Goal: Transaction & Acquisition: Purchase product/service

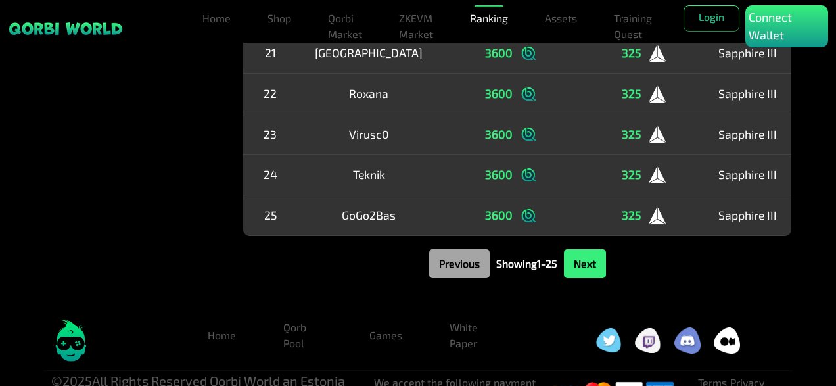
scroll to position [985, 0]
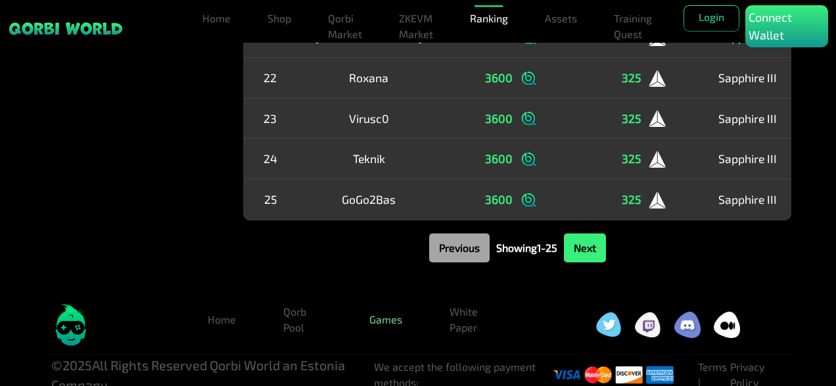
click at [386, 321] on link "Games" at bounding box center [386, 319] width 54 height 26
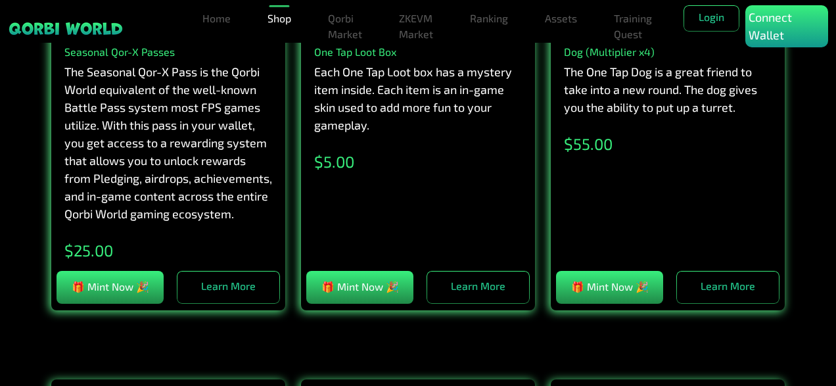
scroll to position [2460, 0]
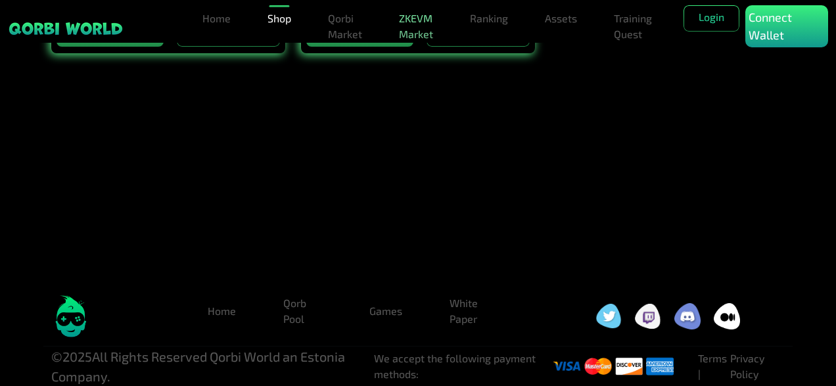
click at [416, 28] on link "ZKEVM Market" at bounding box center [416, 26] width 45 height 42
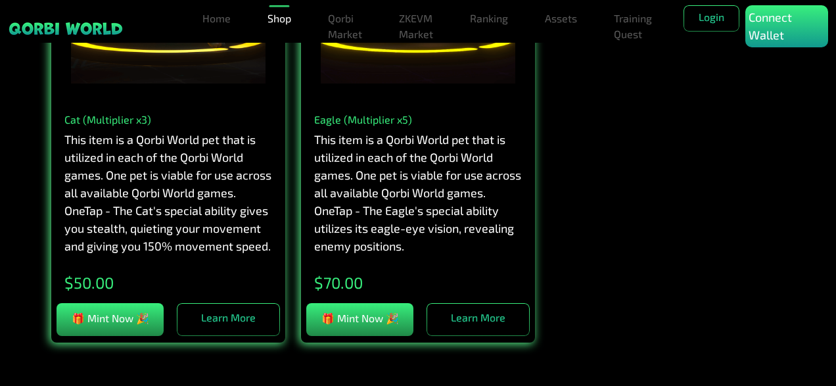
scroll to position [2132, 0]
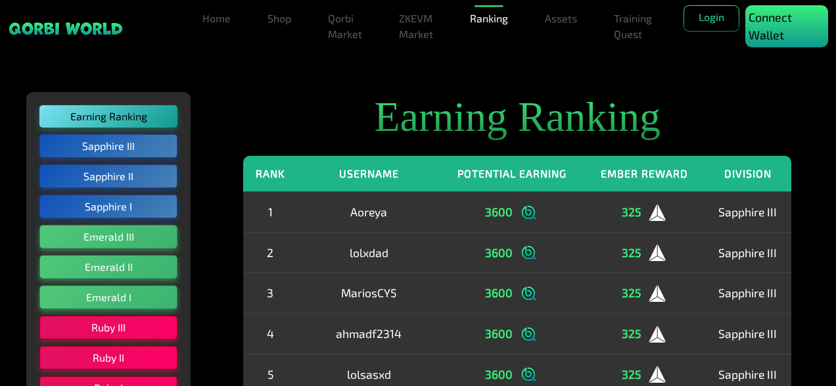
click at [770, 22] on p "Connect Wallet" at bounding box center [786, 26] width 76 height 35
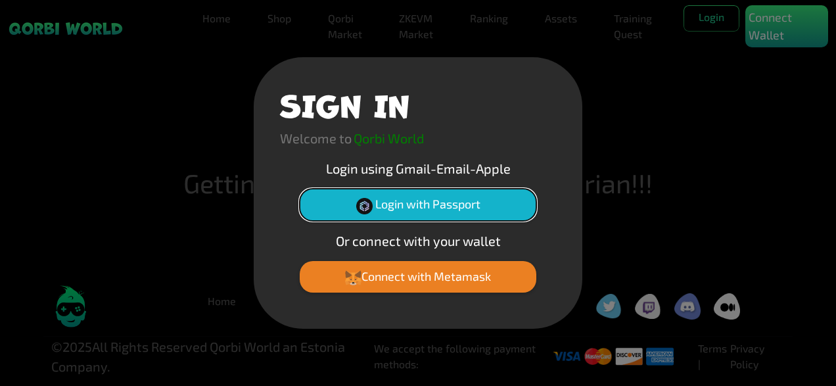
click at [442, 202] on button "Login with Passport" at bounding box center [418, 205] width 237 height 32
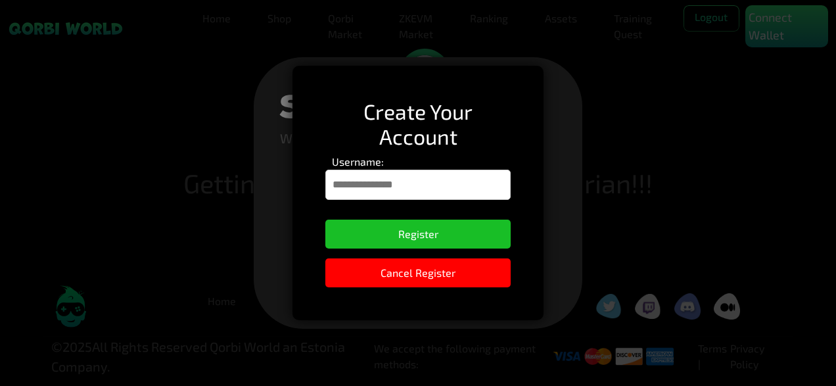
click at [408, 181] on input "Username:" at bounding box center [417, 185] width 185 height 30
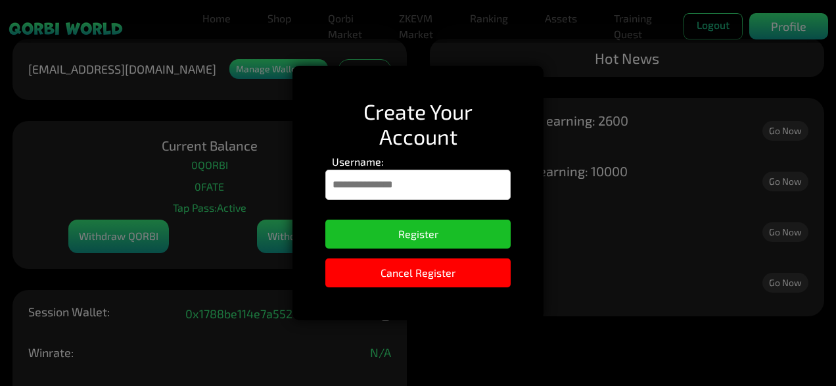
type input "**********"
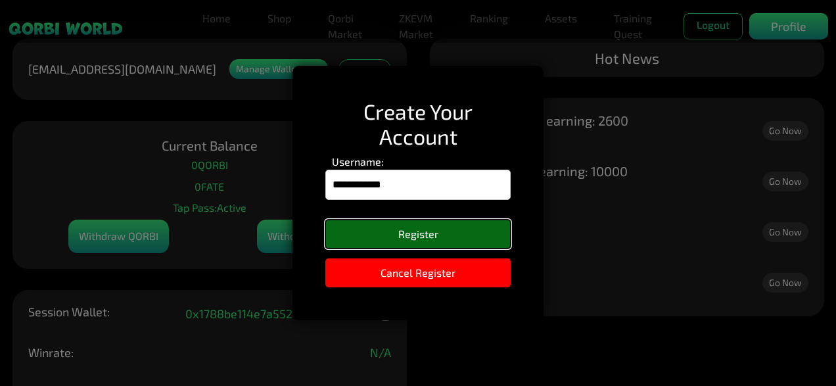
click at [409, 234] on button "Register" at bounding box center [417, 233] width 185 height 29
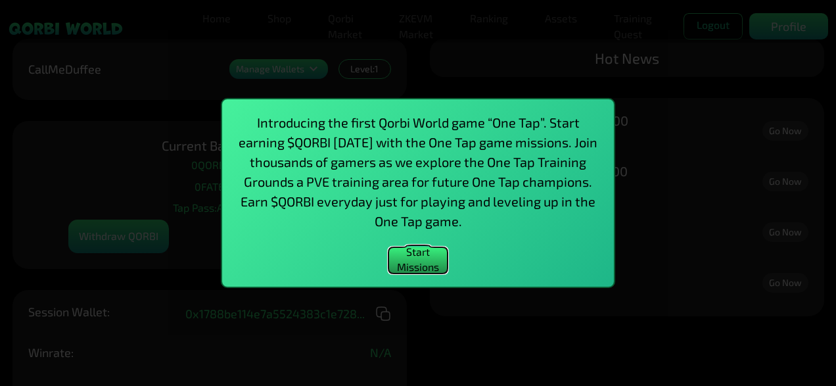
click at [423, 262] on button "Start Missions" at bounding box center [417, 260] width 59 height 26
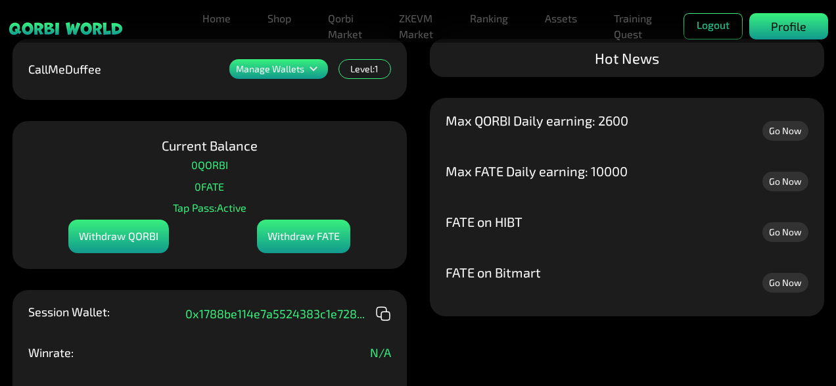
click at [772, 22] on p "Profile" at bounding box center [788, 27] width 35 height 18
click at [419, 19] on link "ZKEVM Market" at bounding box center [416, 26] width 45 height 42
click at [632, 30] on link "Training Quest" at bounding box center [632, 26] width 49 height 42
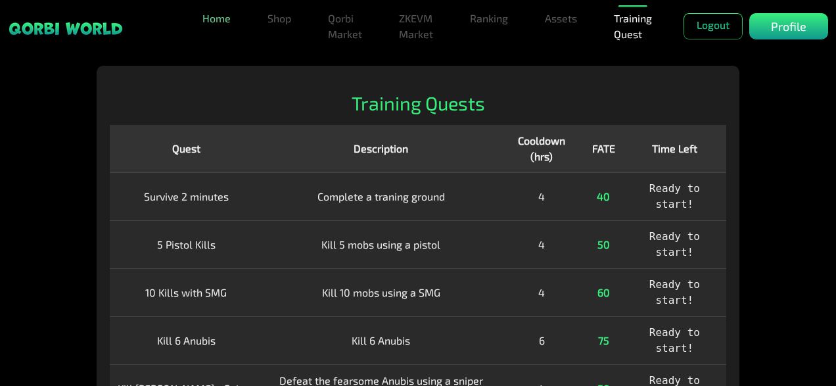
click at [227, 17] on link "Home" at bounding box center [216, 18] width 39 height 26
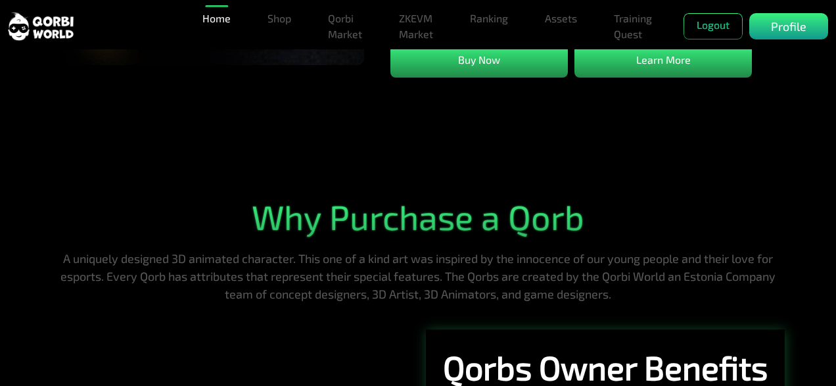
scroll to position [526, 0]
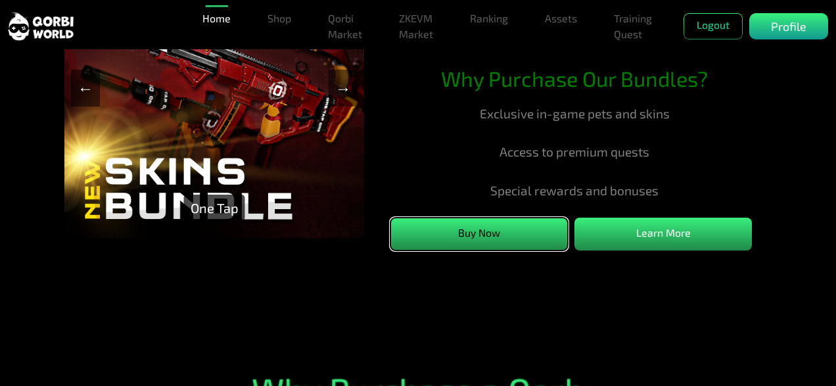
click at [470, 242] on button "Buy Now" at bounding box center [478, 233] width 177 height 33
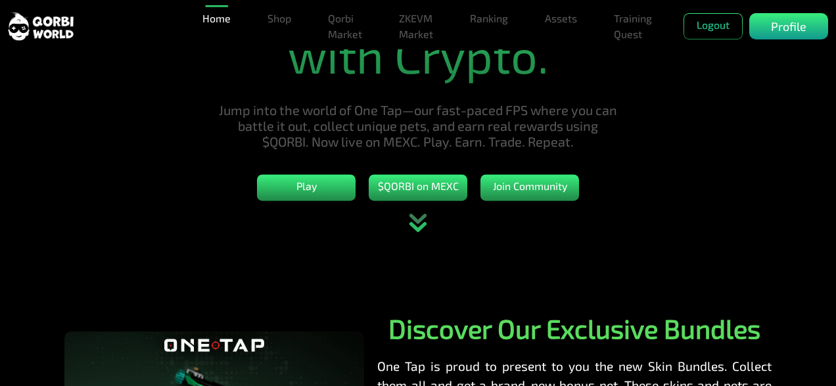
scroll to position [131, 0]
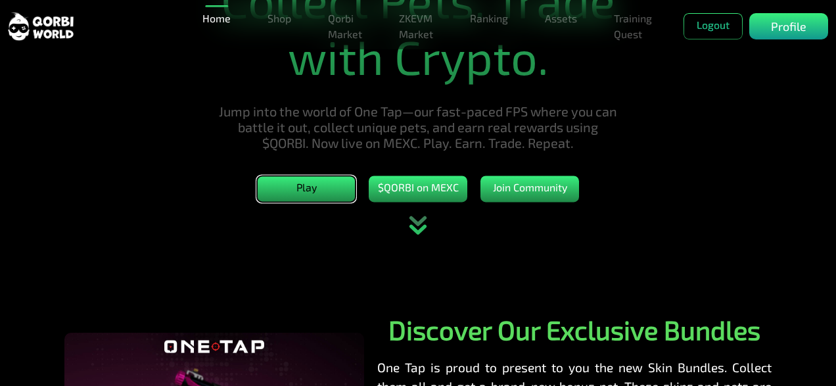
click at [313, 192] on button "Play" at bounding box center [306, 188] width 99 height 26
